Goal: Entertainment & Leisure: Consume media (video, audio)

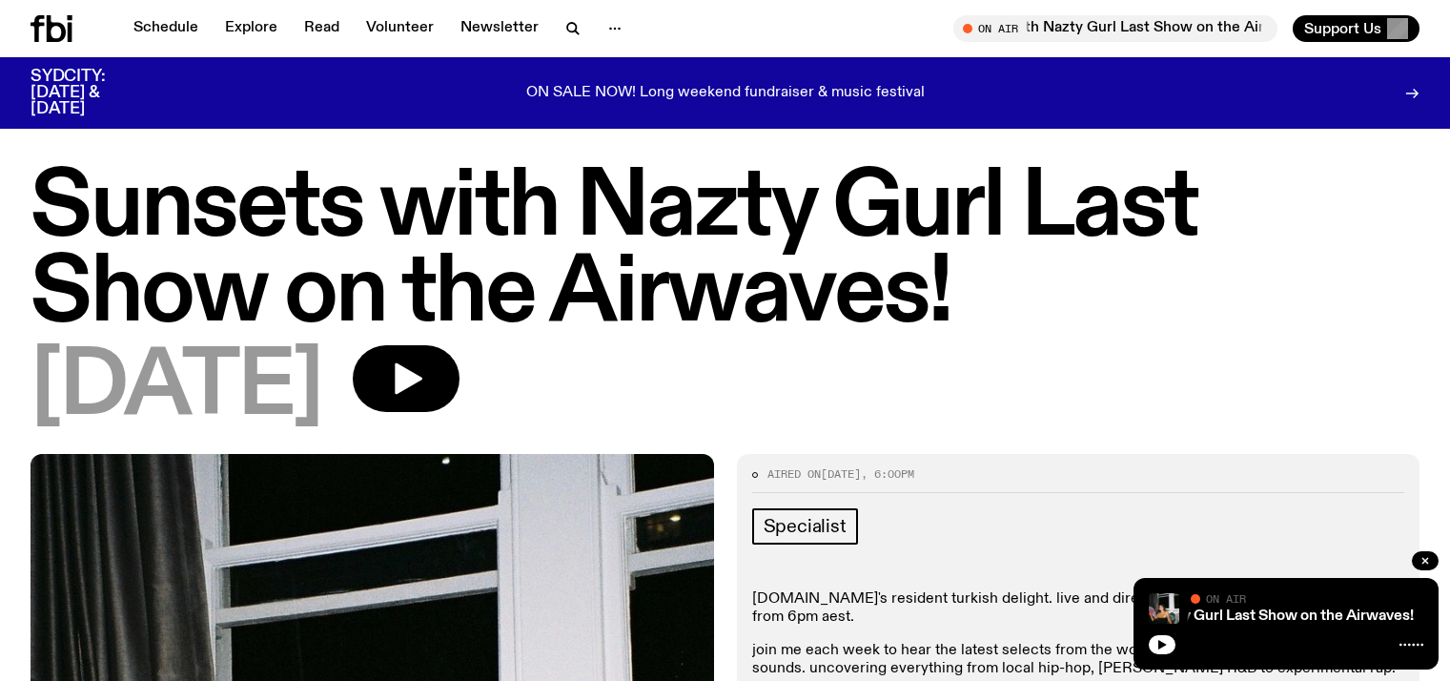
scroll to position [1065, 0]
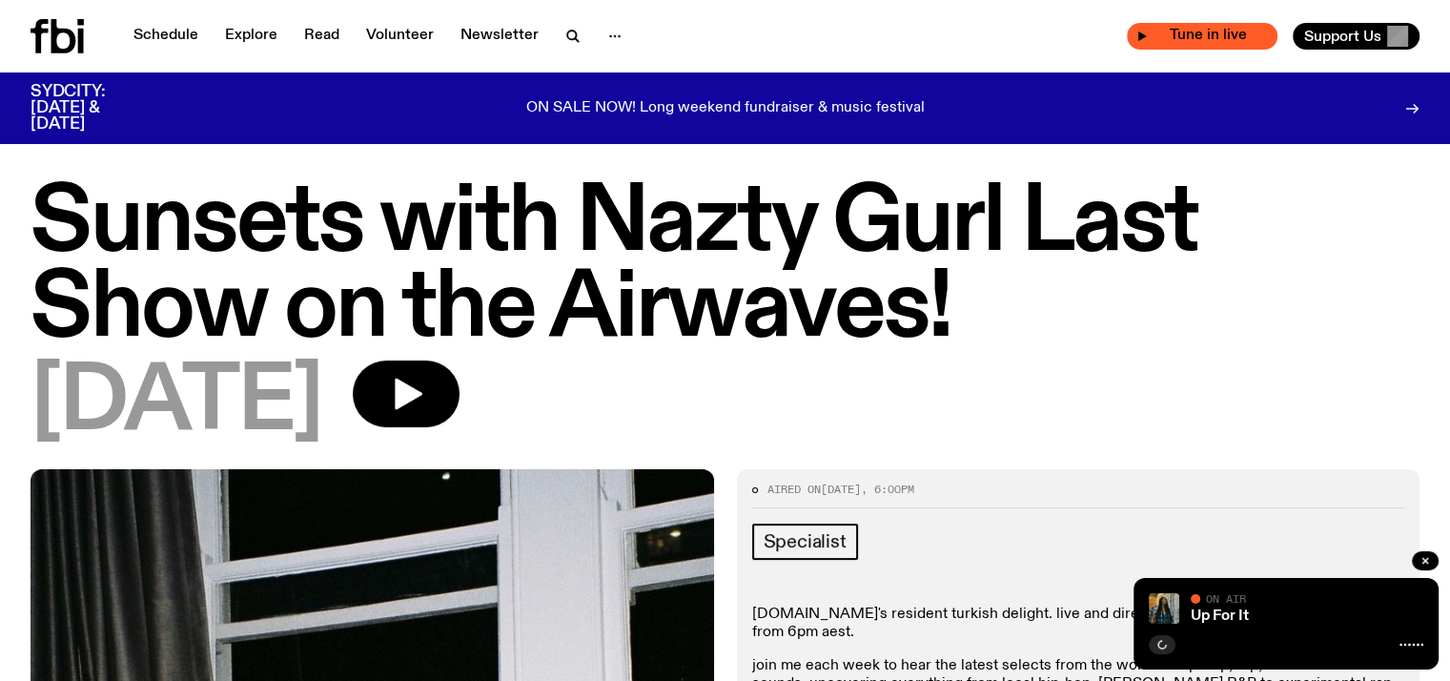
click at [1199, 36] on span "Tune in live" at bounding box center [1208, 36] width 120 height 14
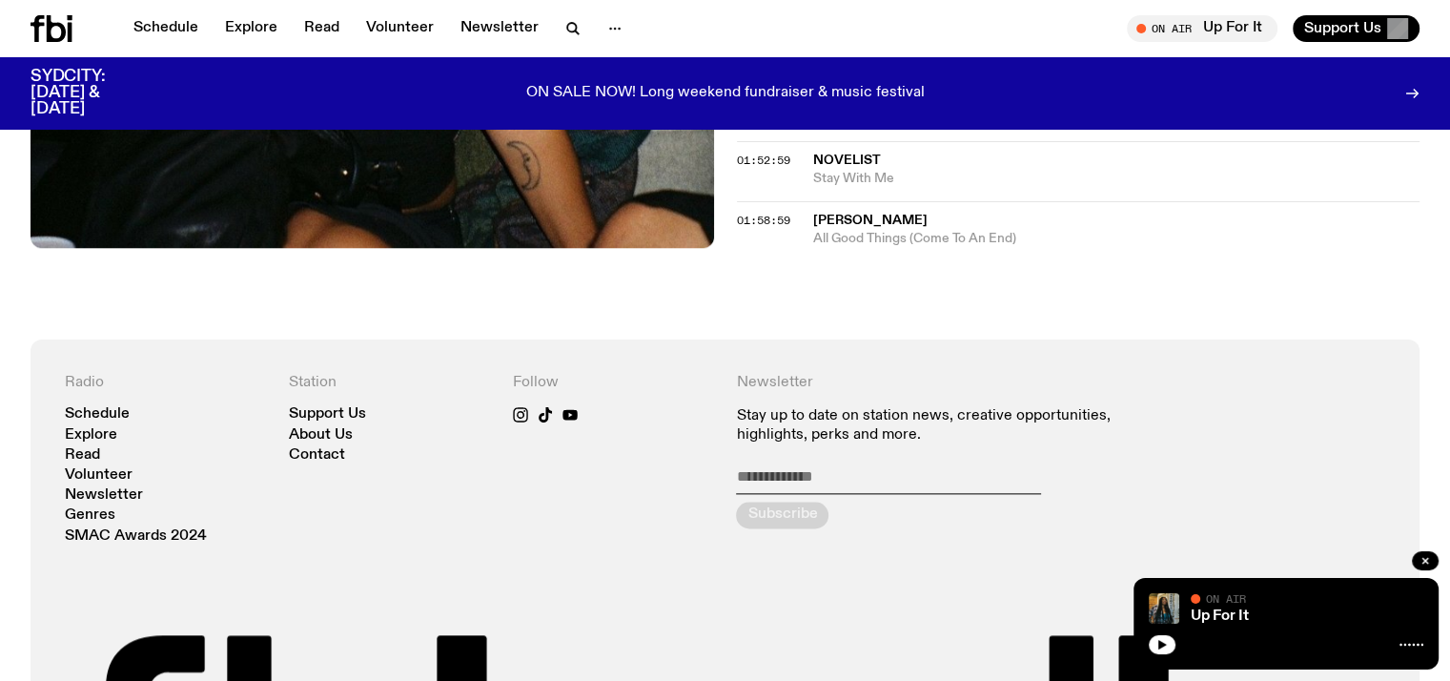
scroll to position [2193, 0]
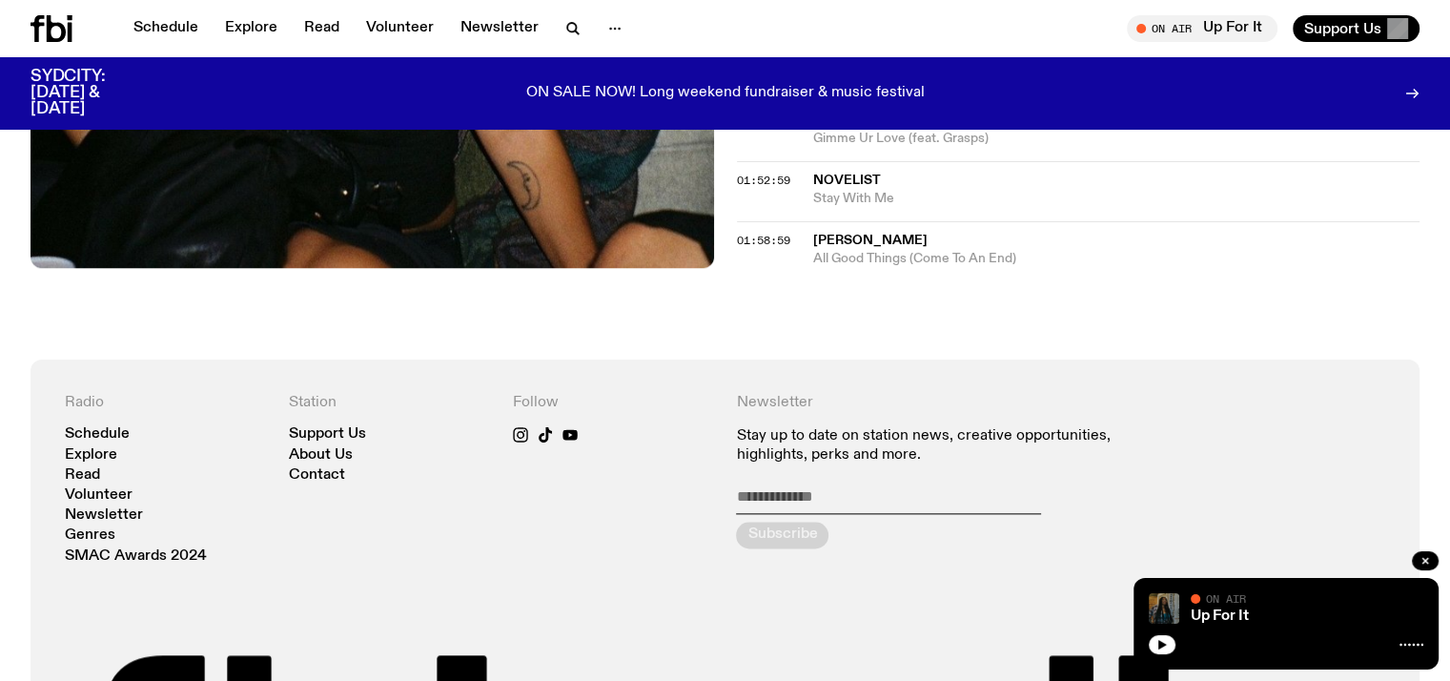
click at [1168, 609] on img at bounding box center [1164, 608] width 31 height 31
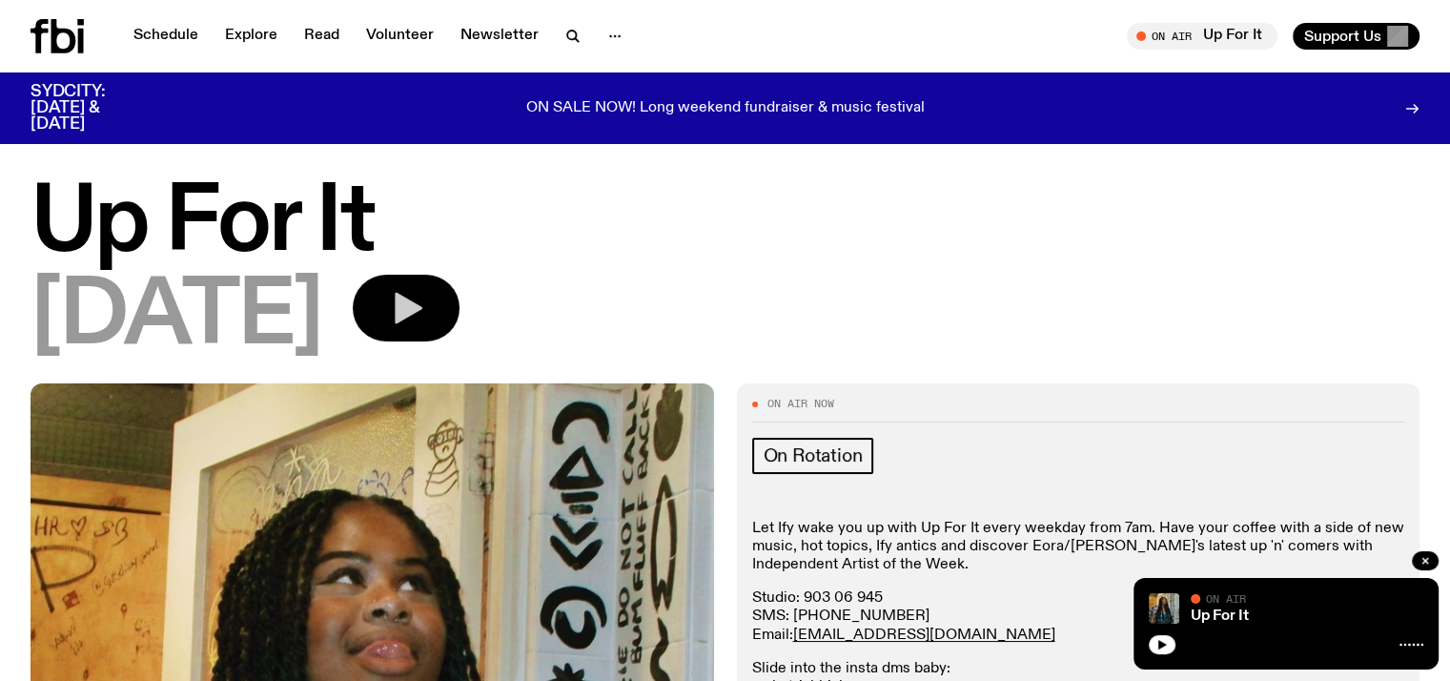
click at [423, 311] on button "button" at bounding box center [406, 308] width 107 height 67
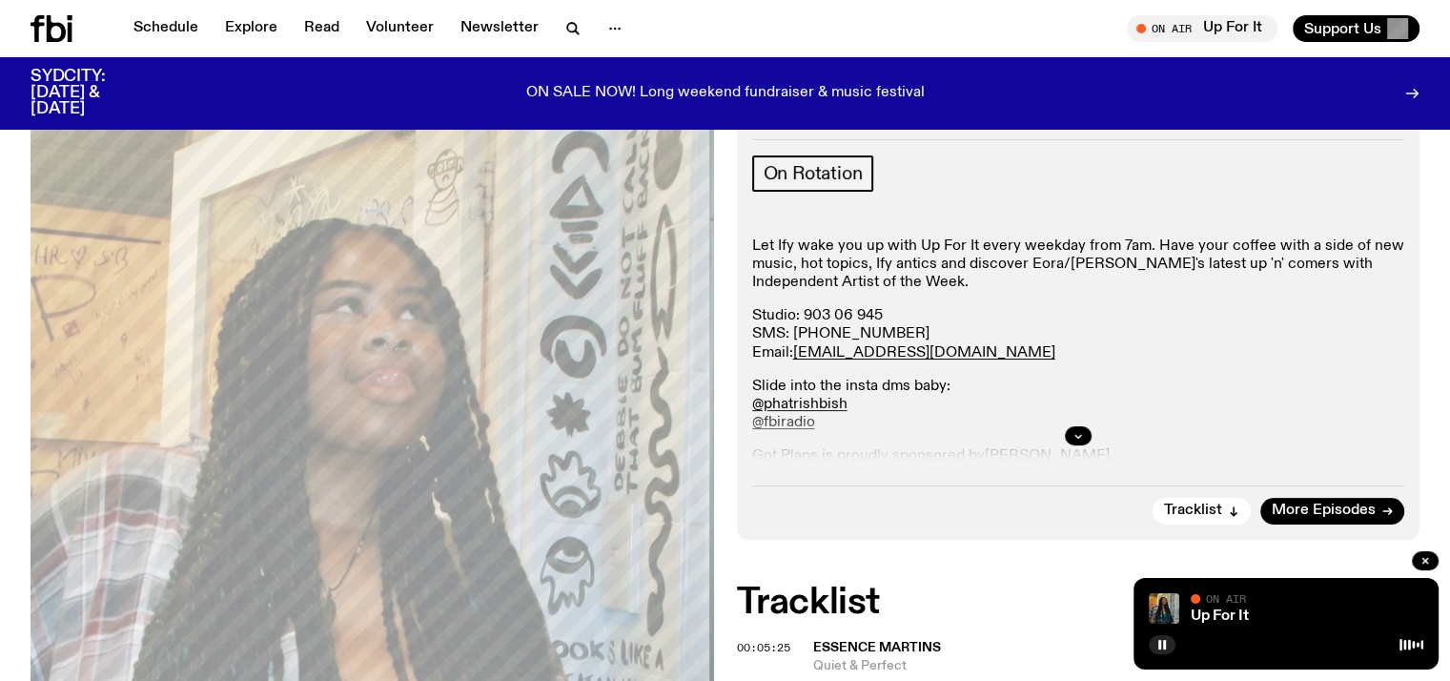
scroll to position [262, 0]
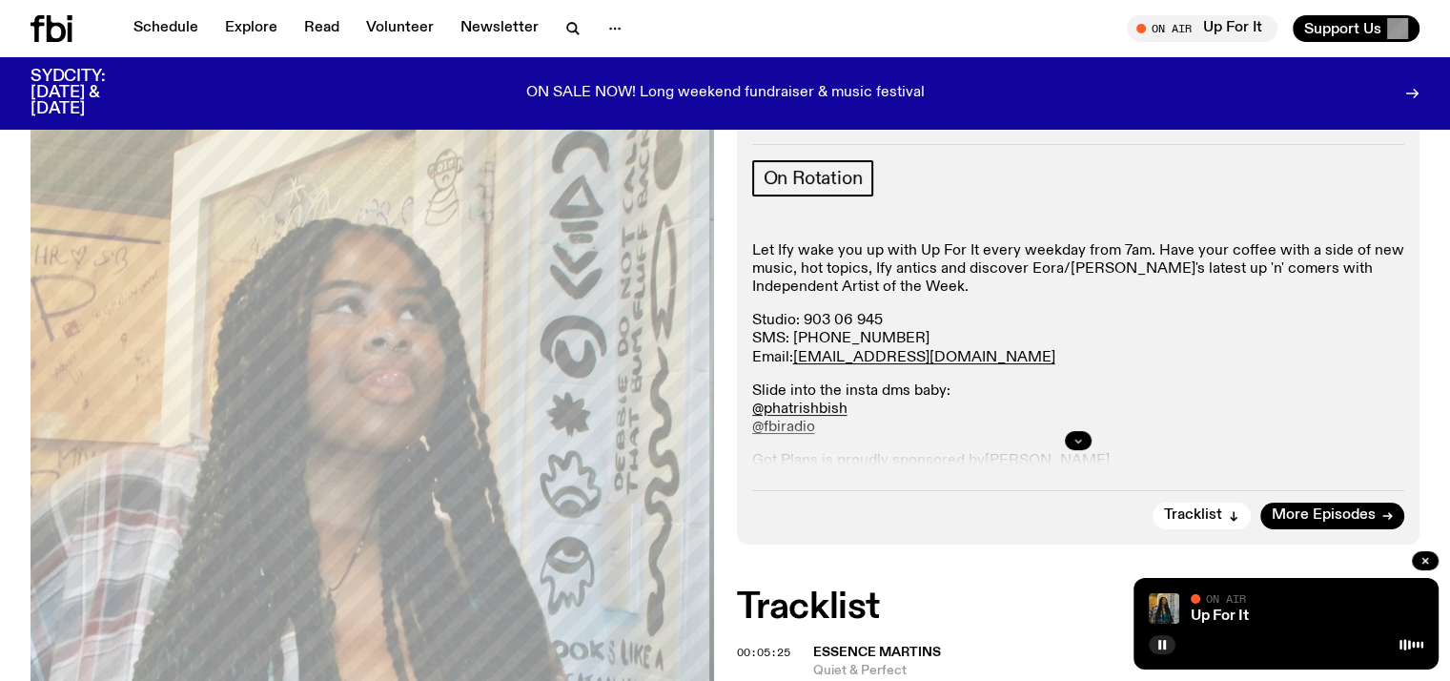
click at [1080, 443] on icon "button" at bounding box center [1078, 440] width 11 height 11
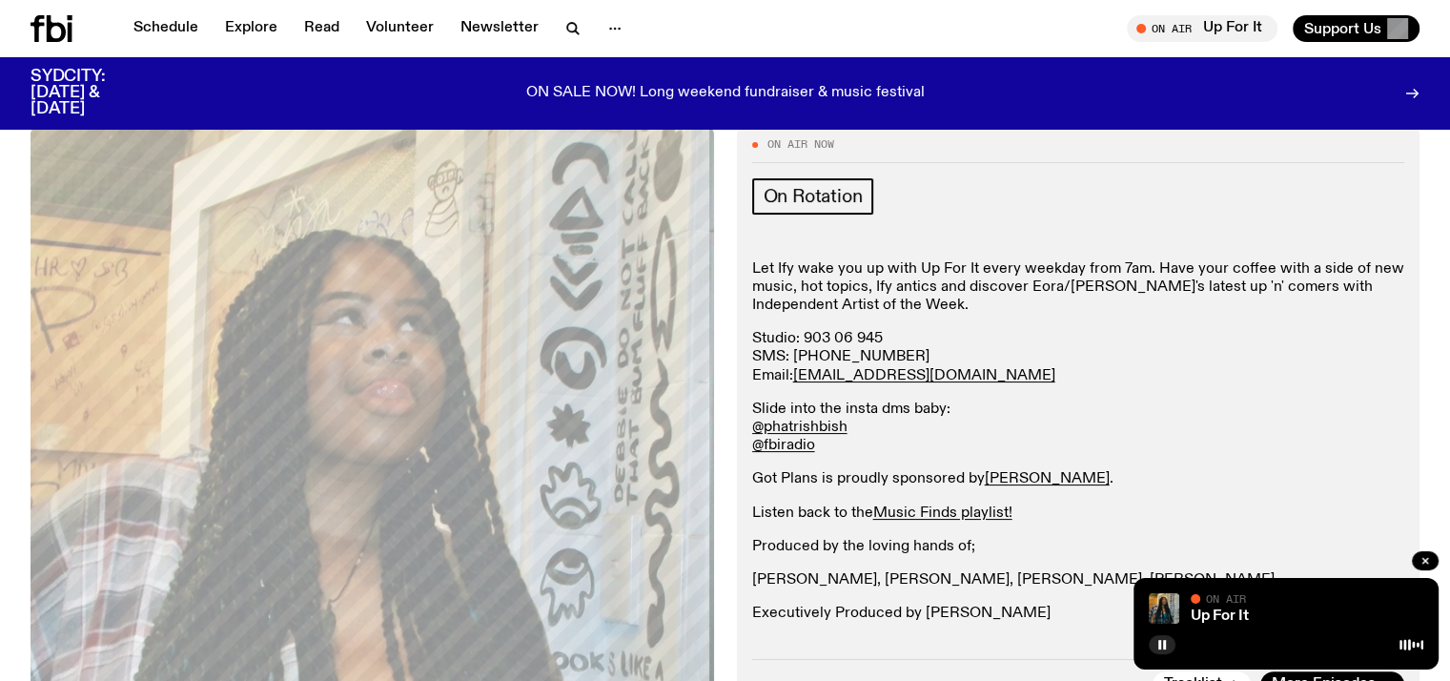
scroll to position [236, 0]
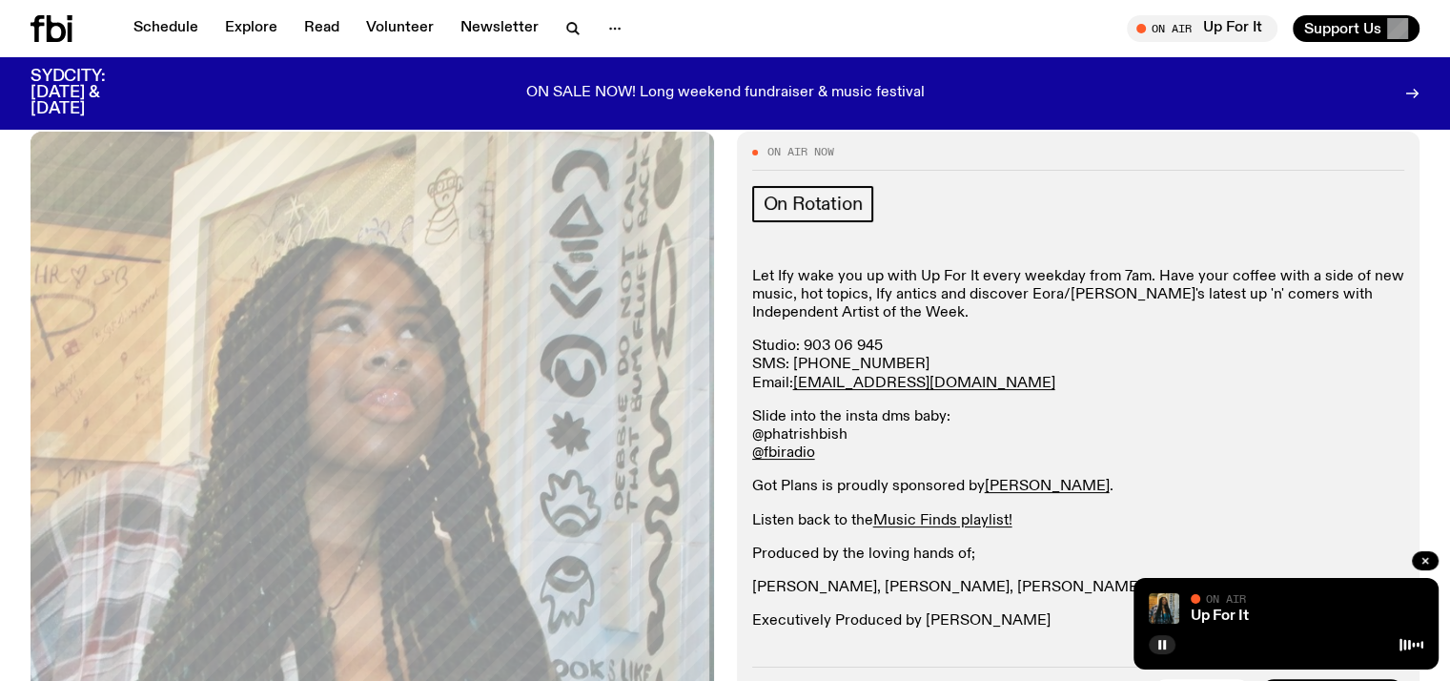
click at [828, 440] on link "@phatrishbish" at bounding box center [799, 434] width 95 height 15
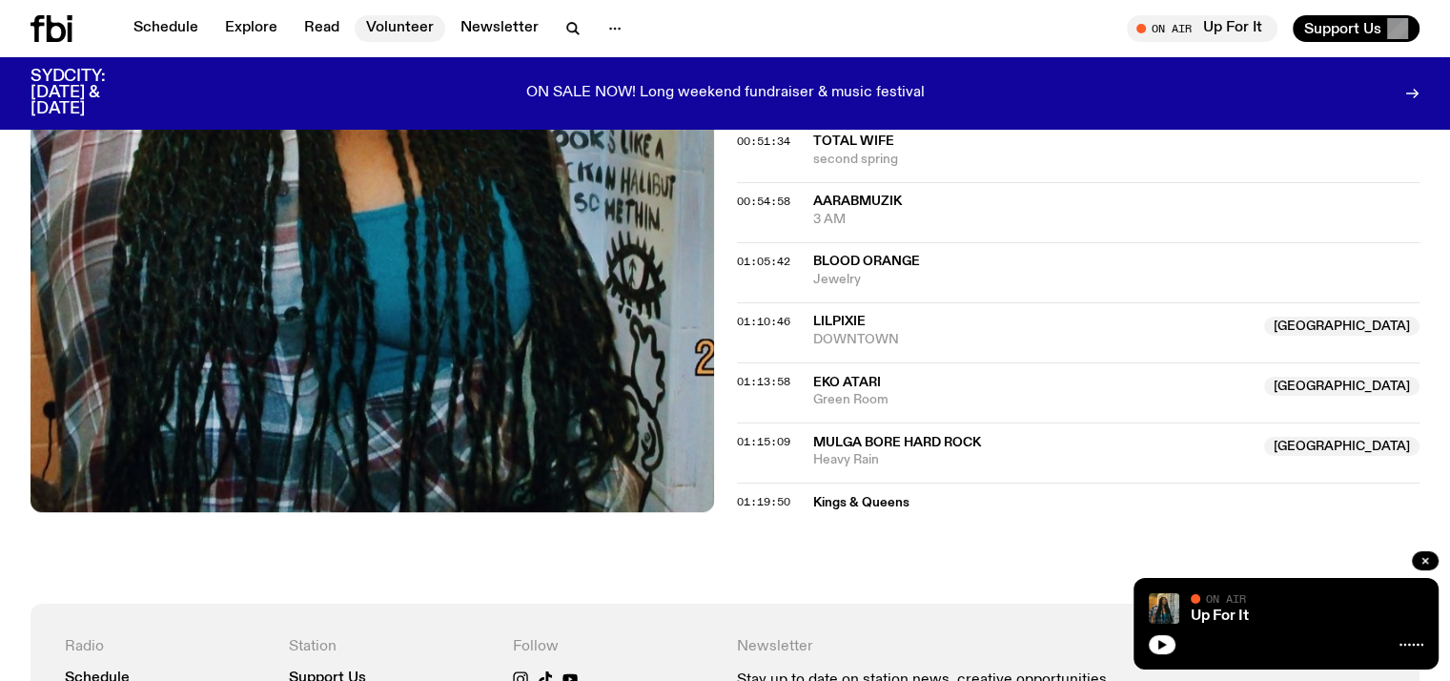
scroll to position [273, 0]
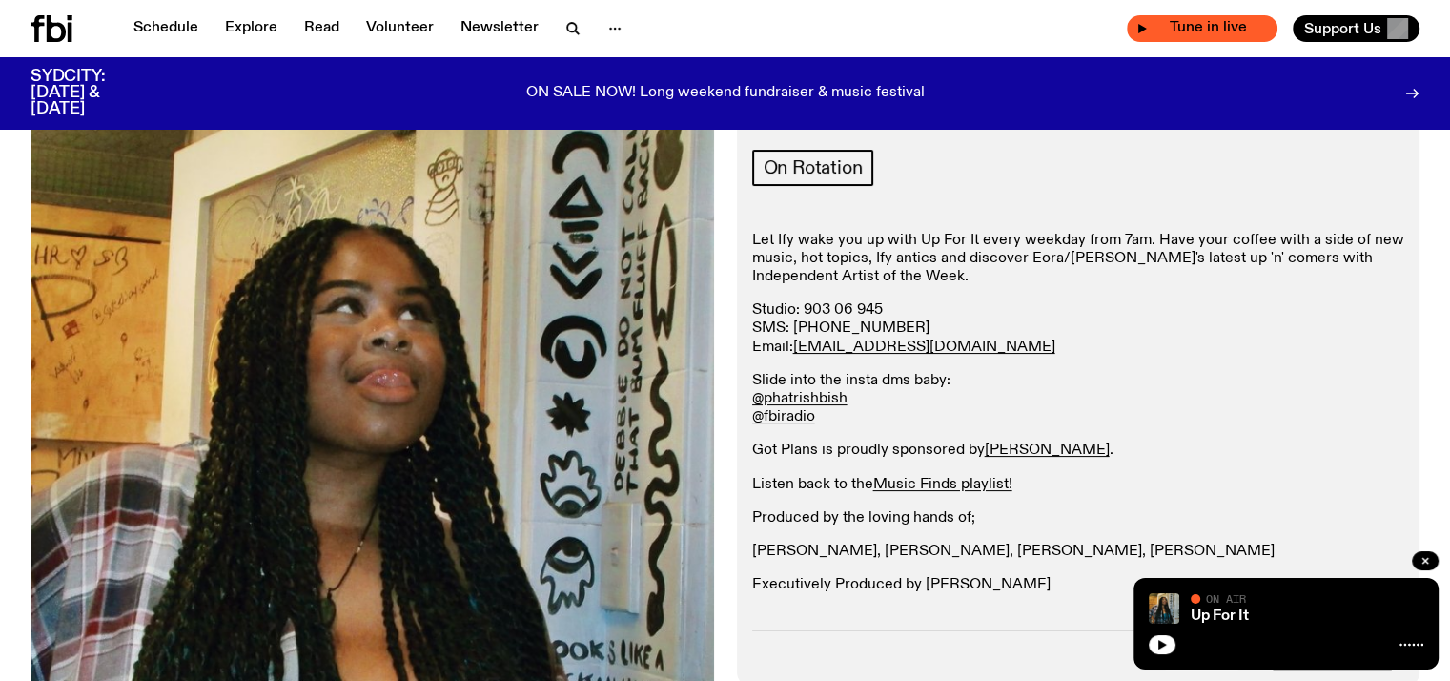
click at [1189, 18] on div "Tune in live" at bounding box center [1202, 28] width 151 height 27
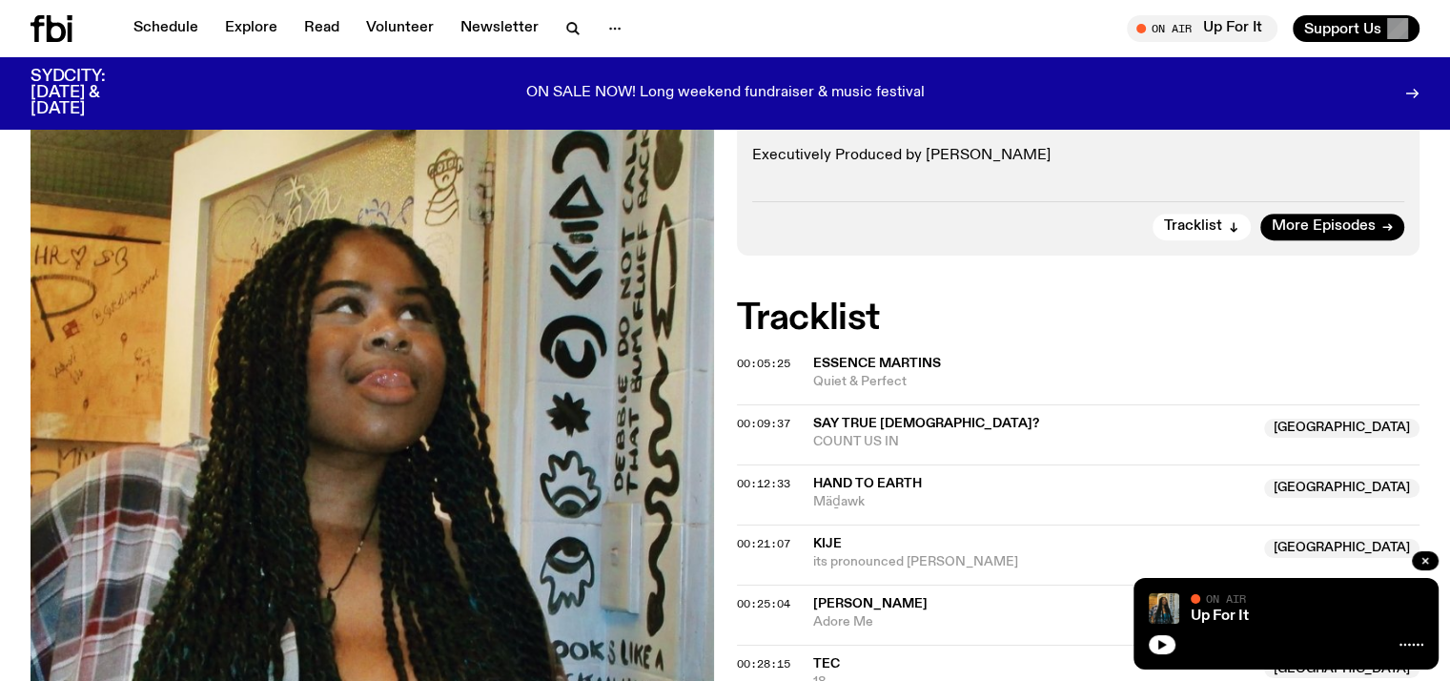
scroll to position [707, 0]
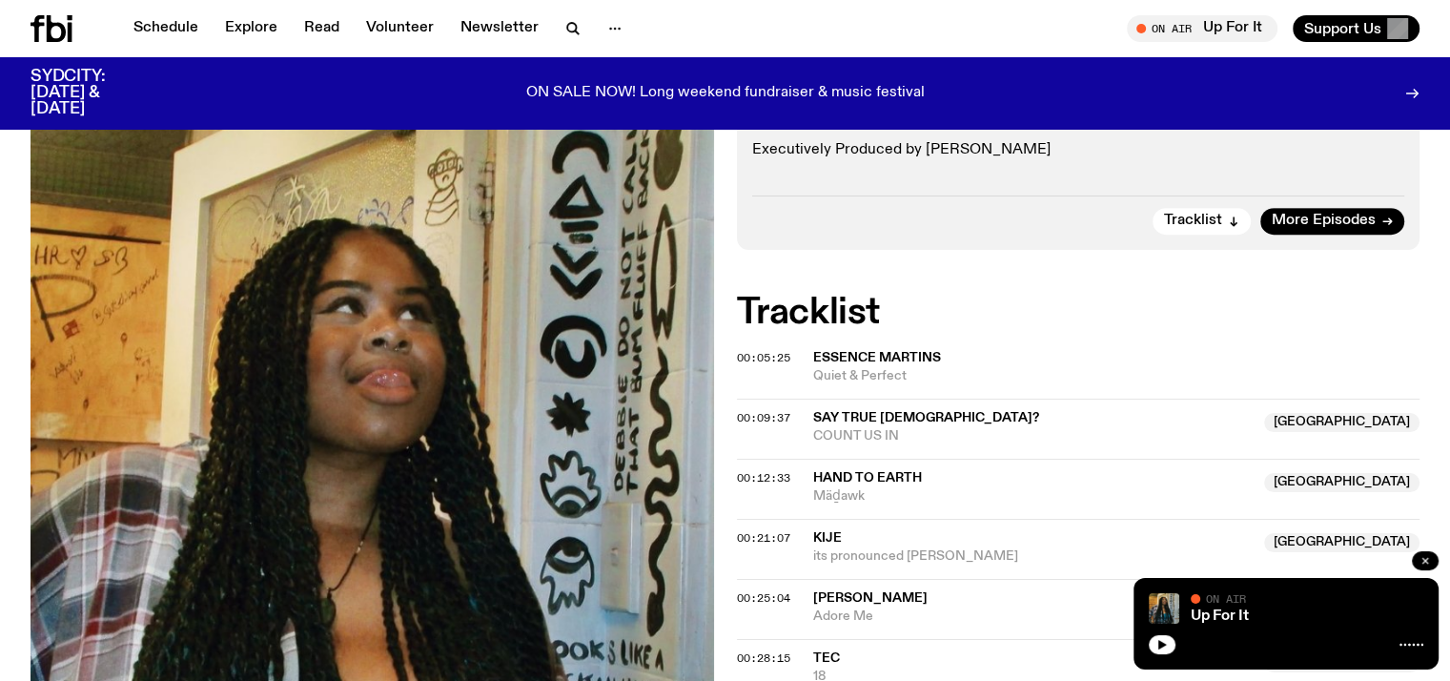
click at [1420, 566] on button "button" at bounding box center [1425, 560] width 27 height 19
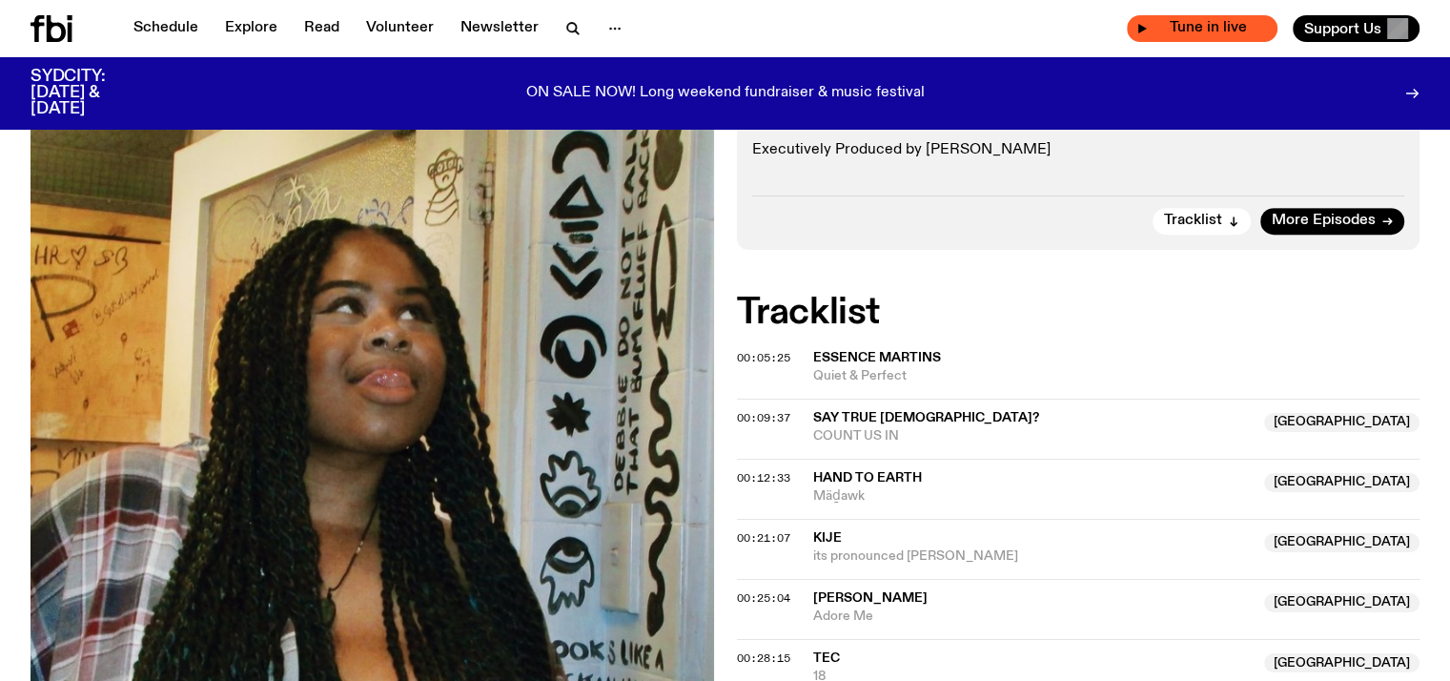
click at [1198, 36] on div "Tune in live" at bounding box center [1202, 28] width 151 height 27
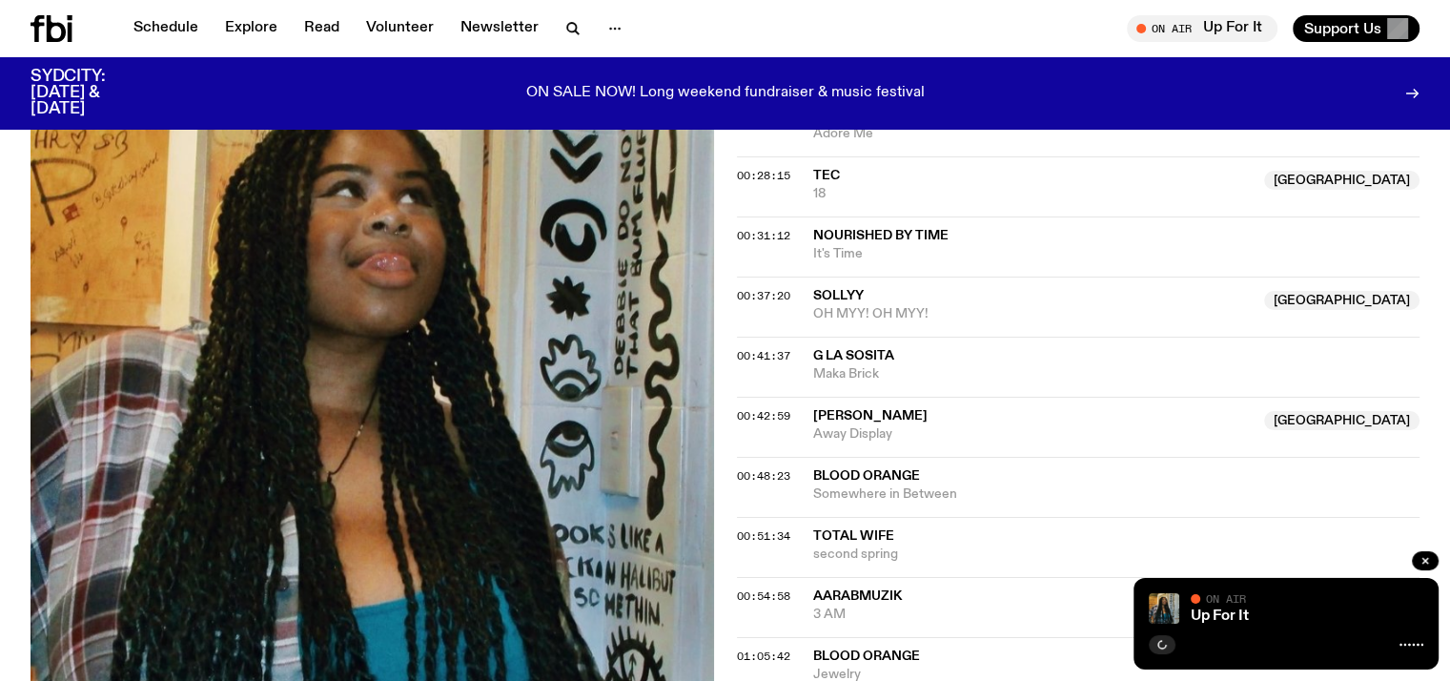
scroll to position [1758, 0]
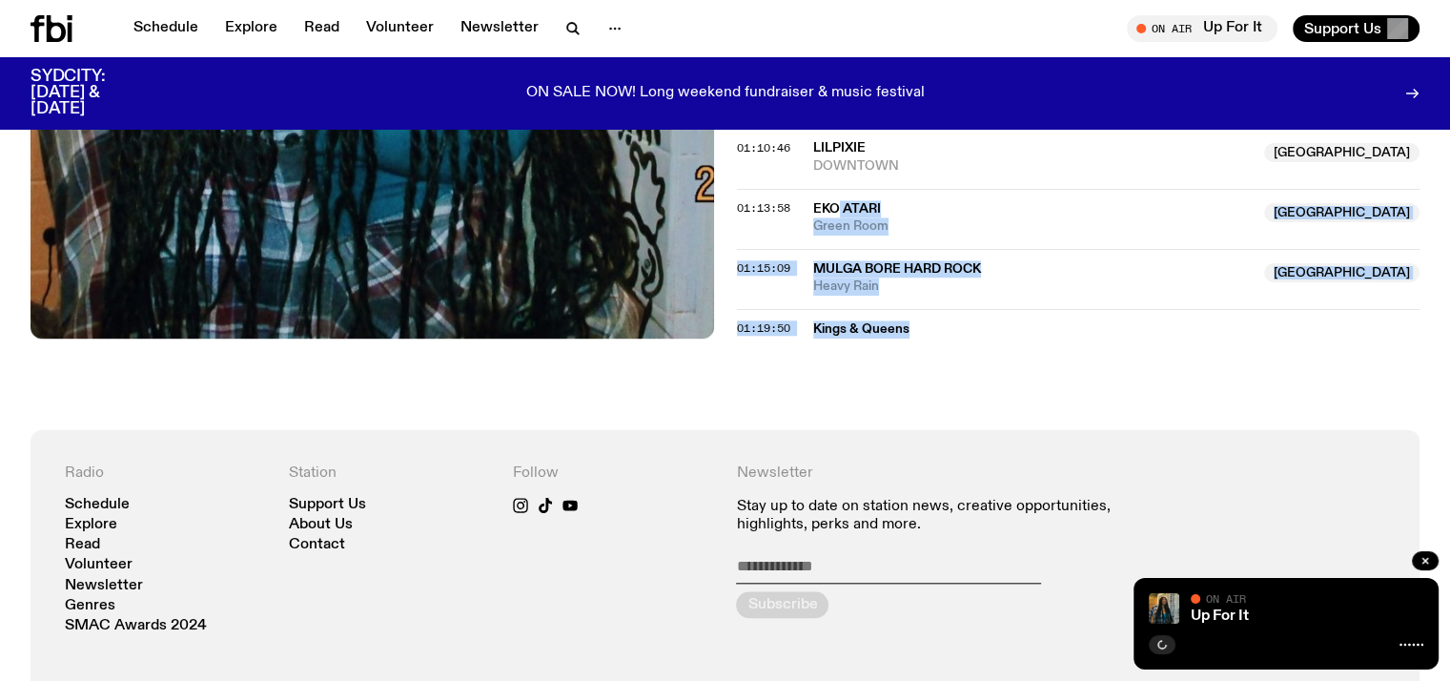
drag, startPoint x: 1022, startPoint y: 367, endPoint x: 842, endPoint y: 205, distance: 242.3
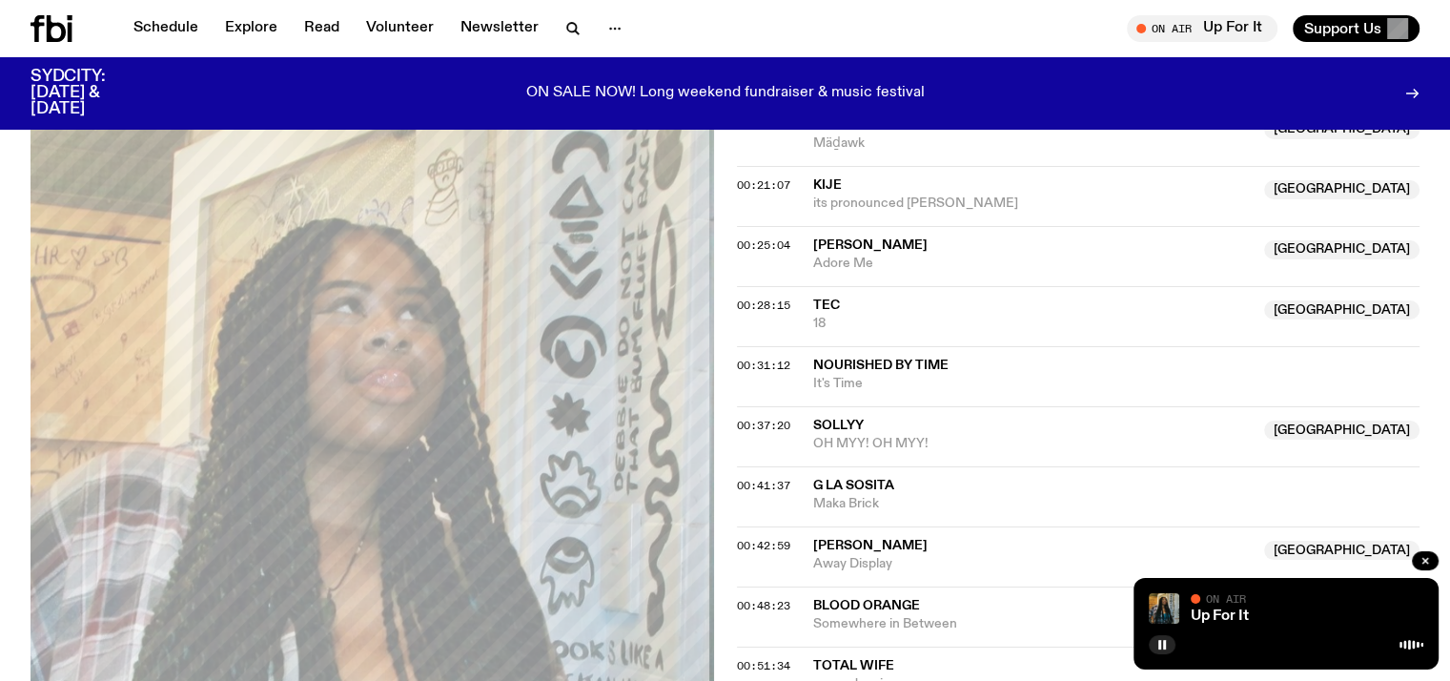
scroll to position [1045, 0]
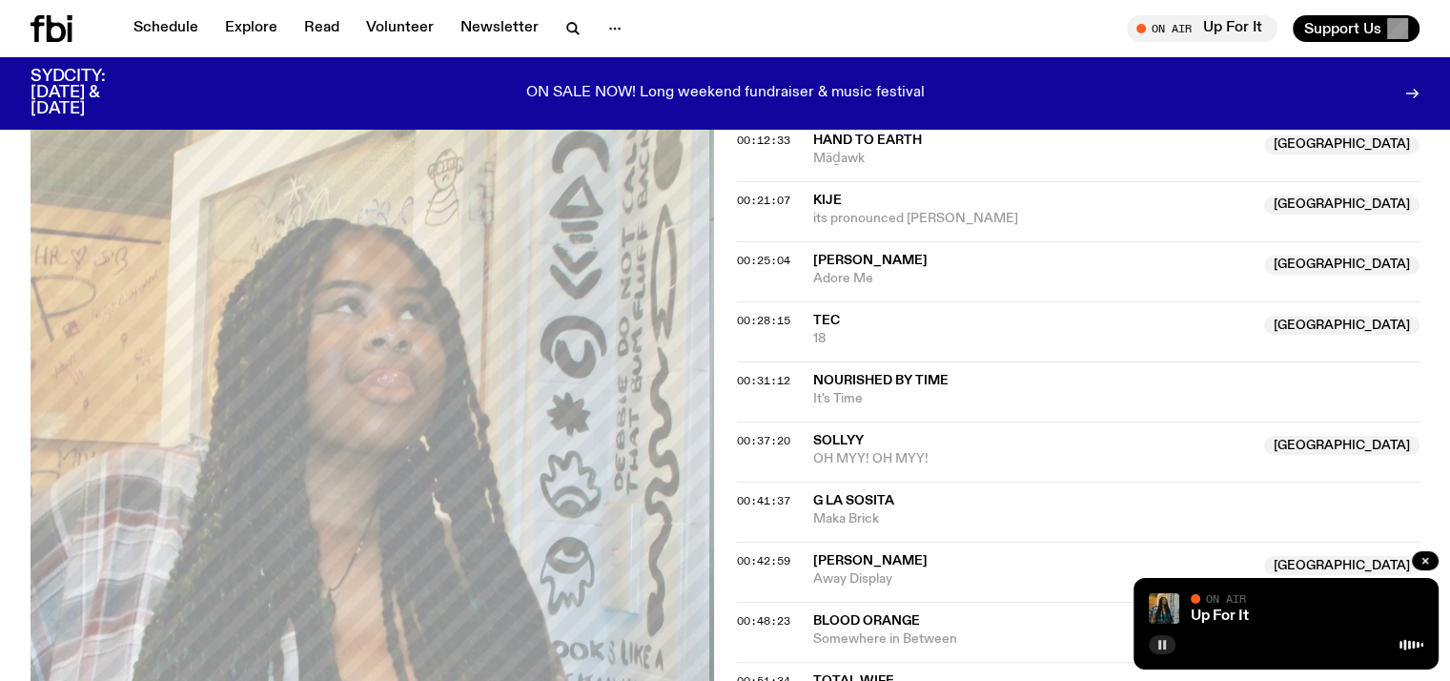
click at [1165, 644] on rect "button" at bounding box center [1164, 645] width 3 height 10
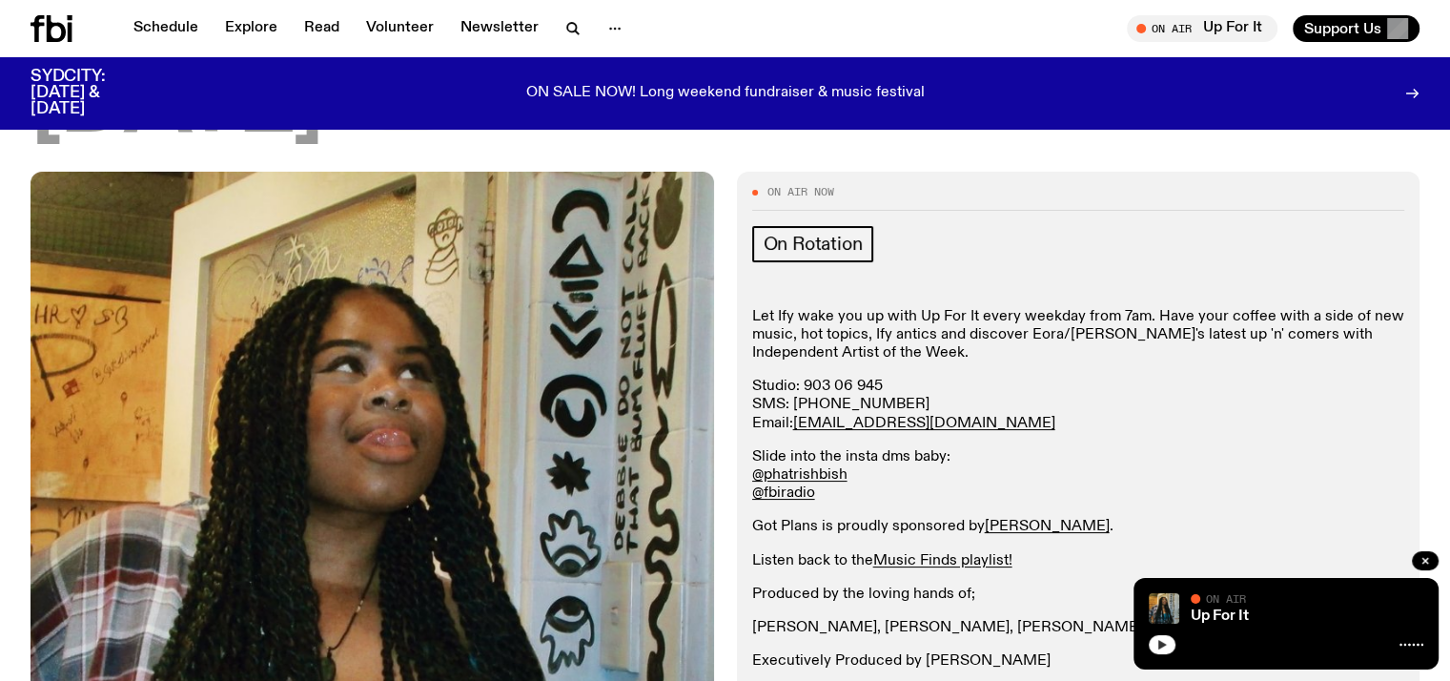
scroll to position [194, 0]
